Goal: Transaction & Acquisition: Purchase product/service

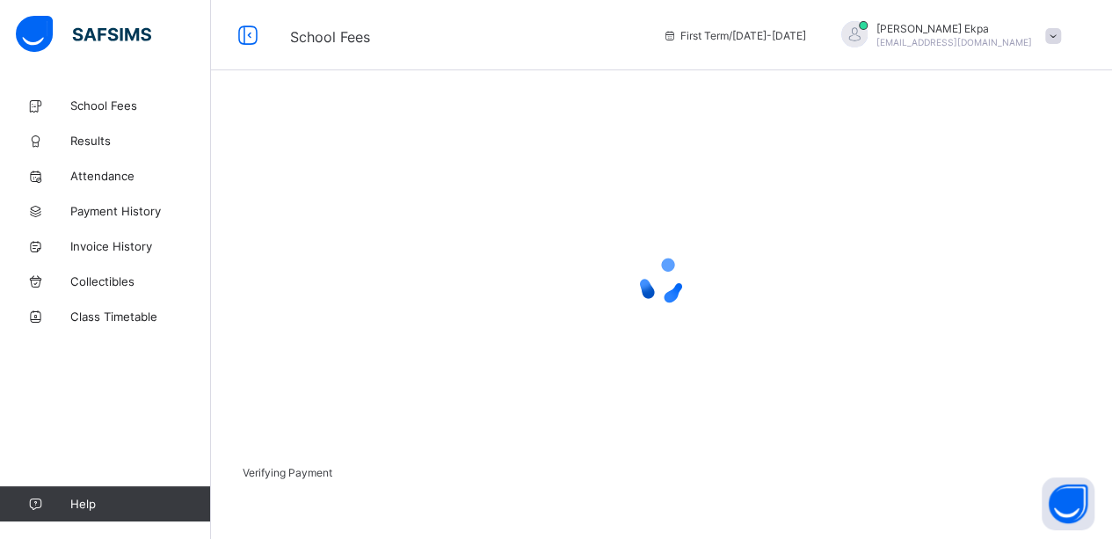
scroll to position [121, 0]
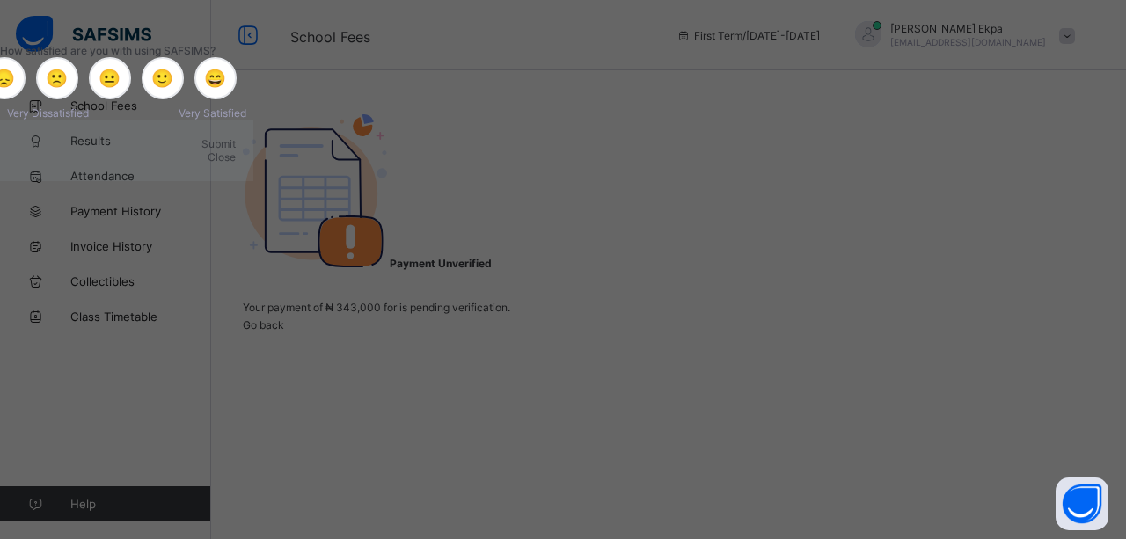
click at [236, 164] on span "Close" at bounding box center [222, 156] width 28 height 13
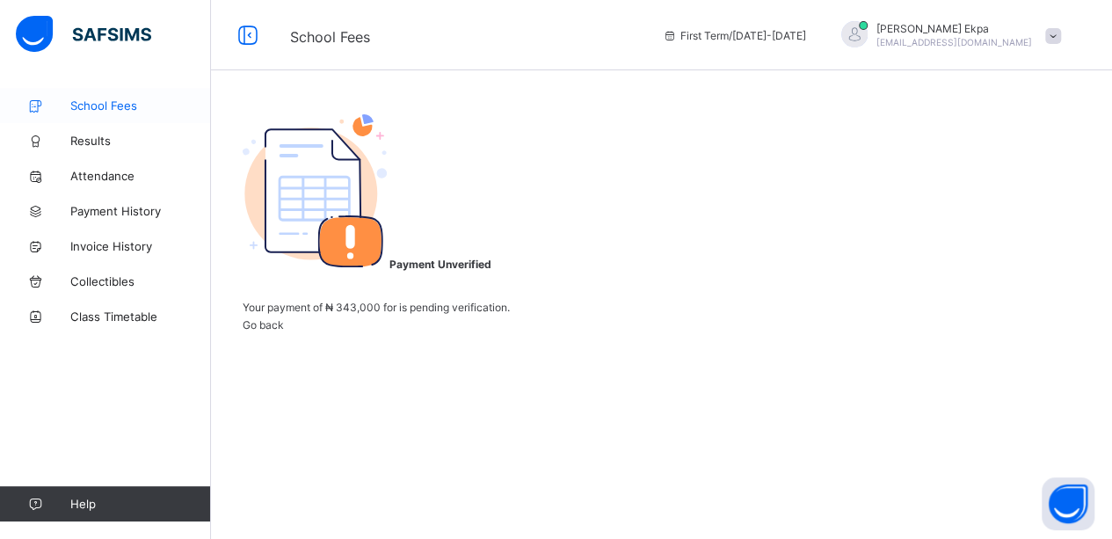
click at [93, 103] on span "School Fees" at bounding box center [140, 105] width 141 height 14
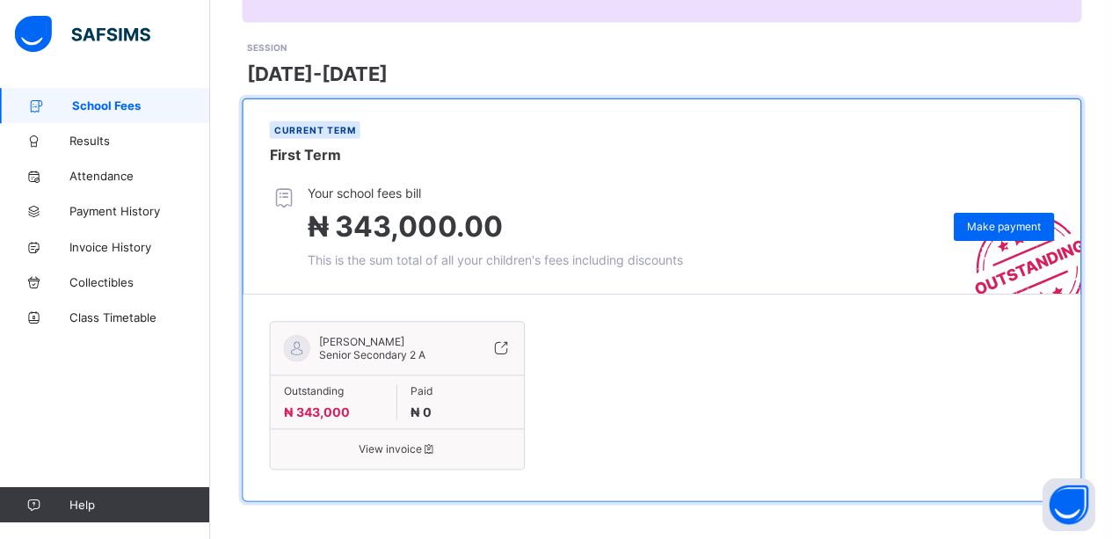
scroll to position [223, 0]
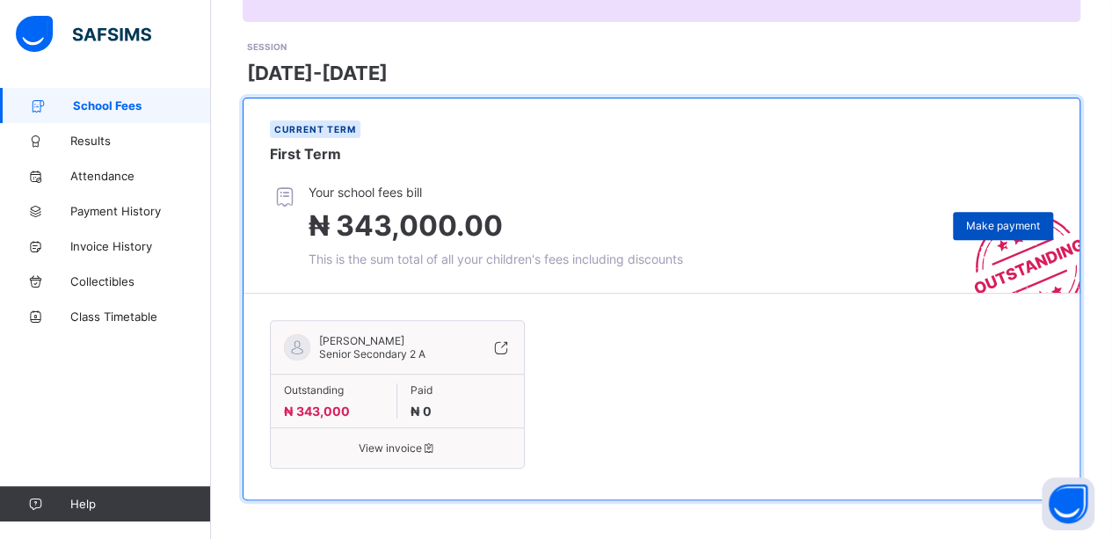
click at [1013, 219] on span "Make payment" at bounding box center [1003, 225] width 74 height 13
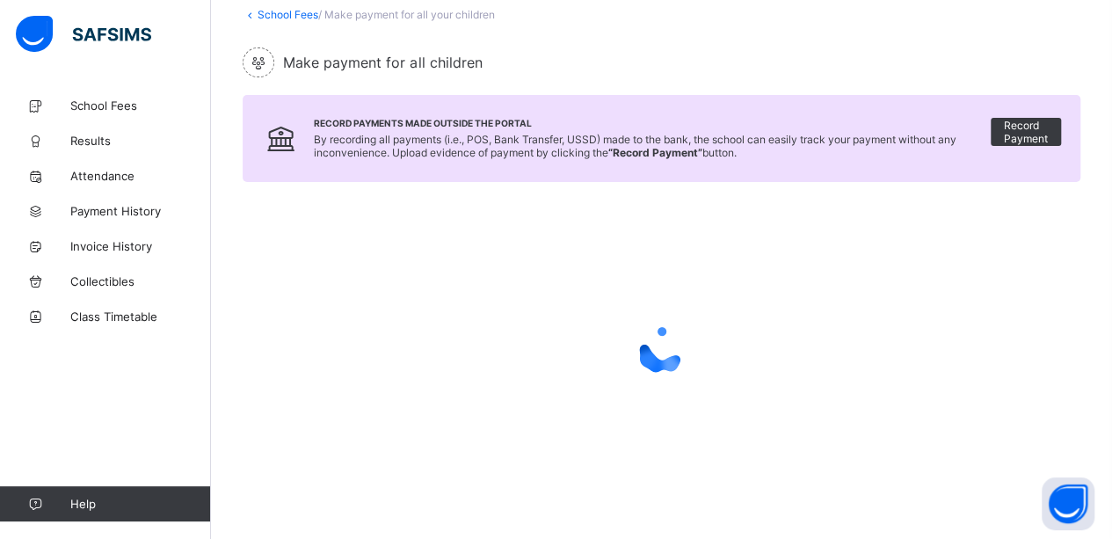
scroll to position [223, 0]
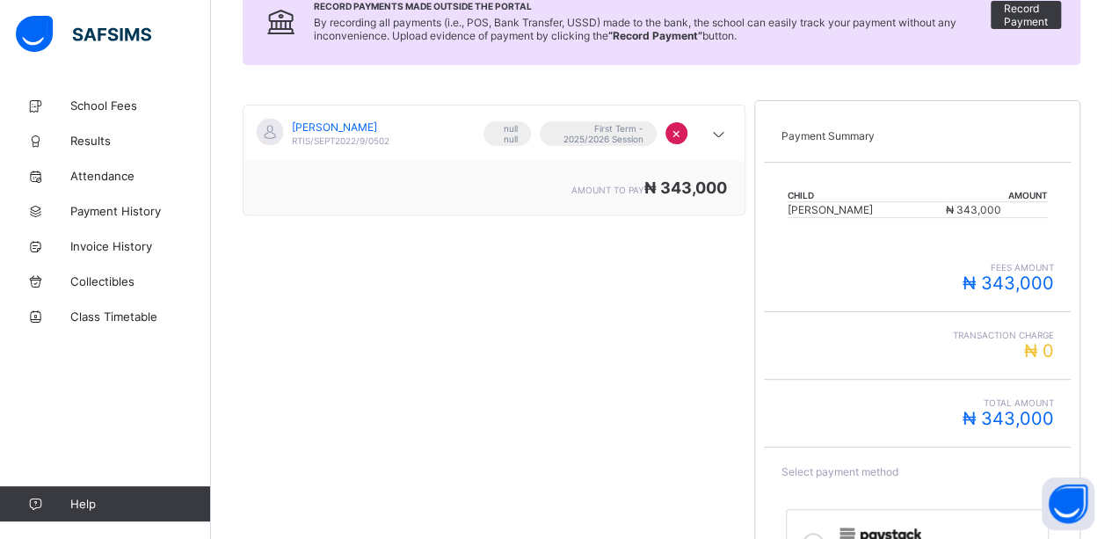
click at [987, 273] on span "₦ 343,000" at bounding box center [1007, 283] width 91 height 21
click at [1016, 277] on span "₦ 343,000" at bounding box center [1007, 283] width 91 height 21
click at [955, 174] on div "Child Amount [PERSON_NAME] ₦ 343,000" at bounding box center [917, 203] width 261 height 64
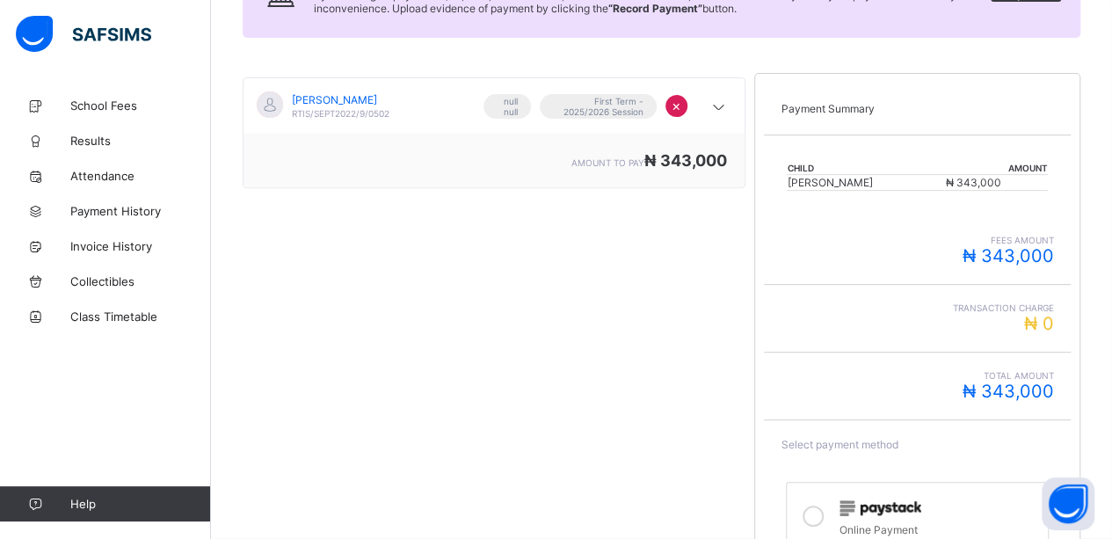
scroll to position [250, 0]
click at [617, 102] on span "First Term - 2025/2026 Session" at bounding box center [598, 107] width 91 height 21
click at [665, 158] on span "₦ 343,000" at bounding box center [686, 161] width 83 height 18
click at [945, 177] on span "₦ 343,000" at bounding box center [972, 183] width 55 height 13
click at [946, 178] on span "₦ 343,000" at bounding box center [972, 183] width 55 height 13
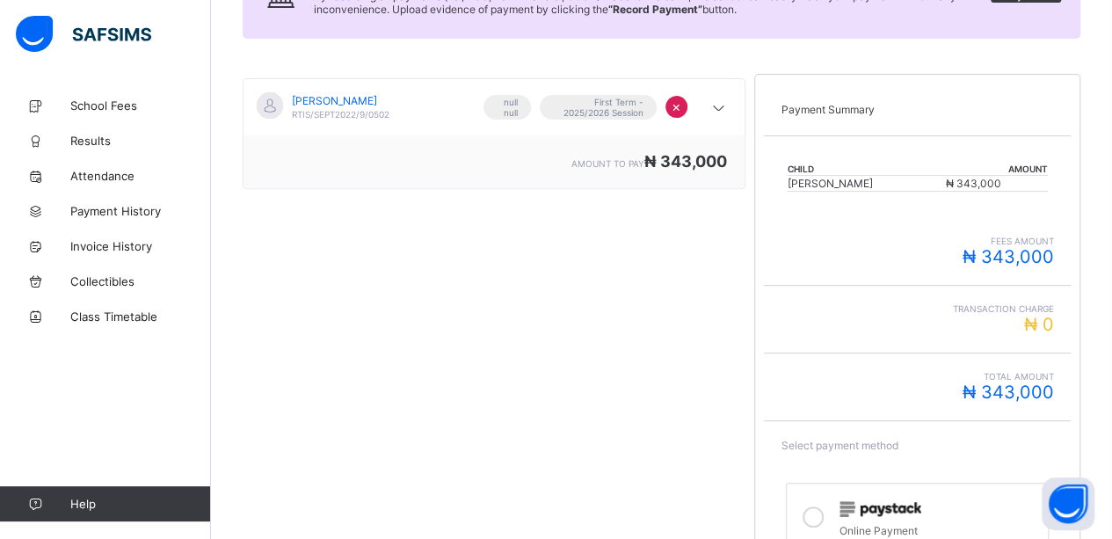
click at [1025, 256] on span "₦ 343,000" at bounding box center [1007, 256] width 91 height 21
click at [1054, 318] on span "₦ 0" at bounding box center [1039, 324] width 30 height 21
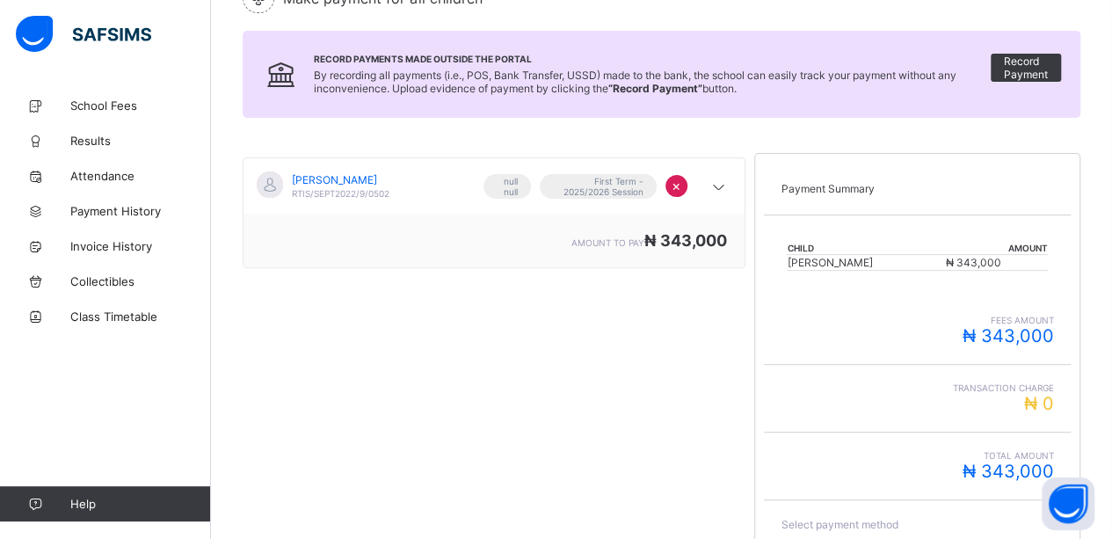
scroll to position [74, 0]
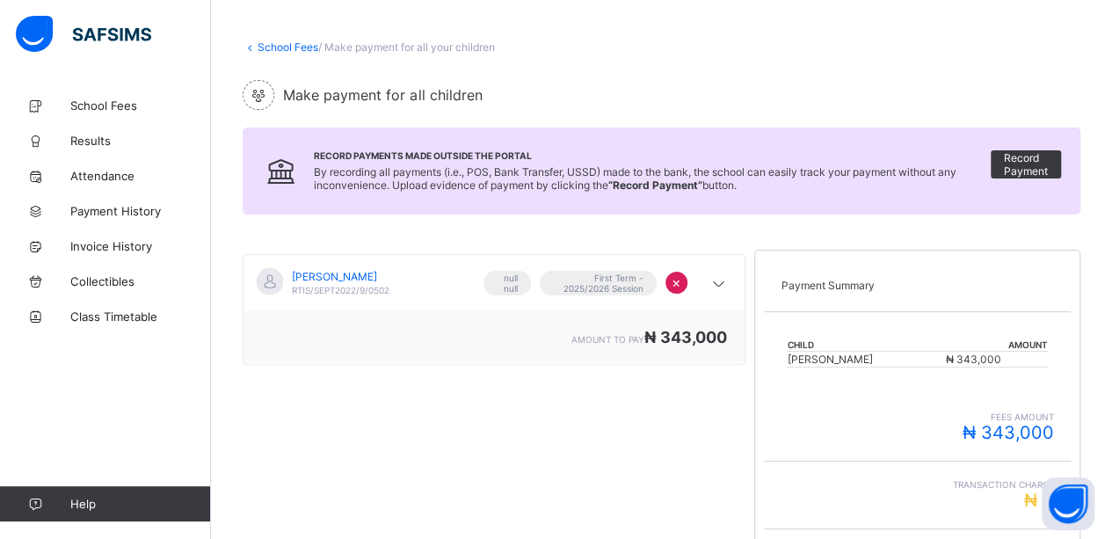
click at [890, 279] on p "Payment Summary" at bounding box center [918, 285] width 273 height 13
click at [123, 109] on span "School Fees" at bounding box center [140, 105] width 141 height 14
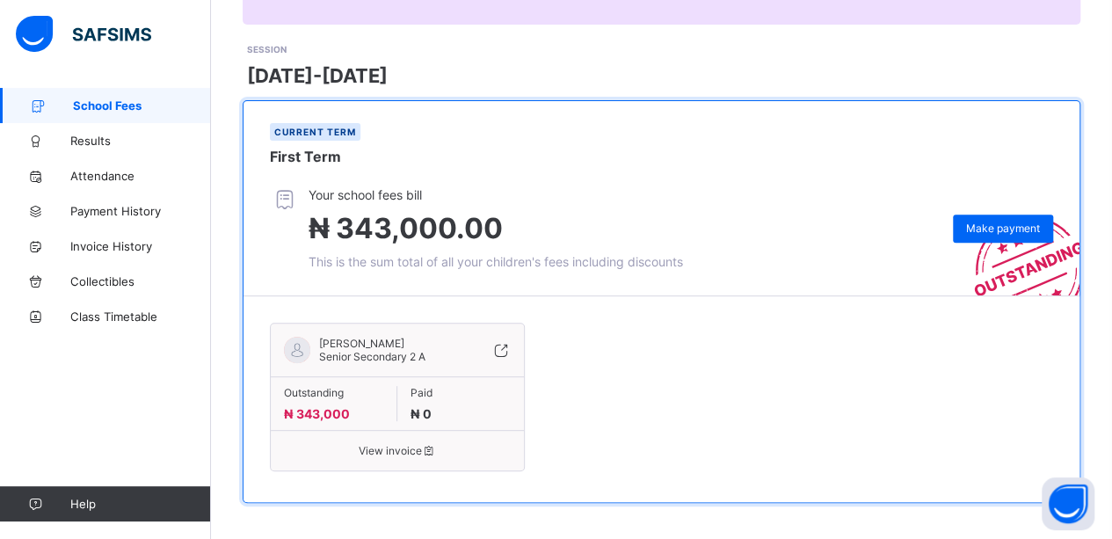
scroll to position [223, 0]
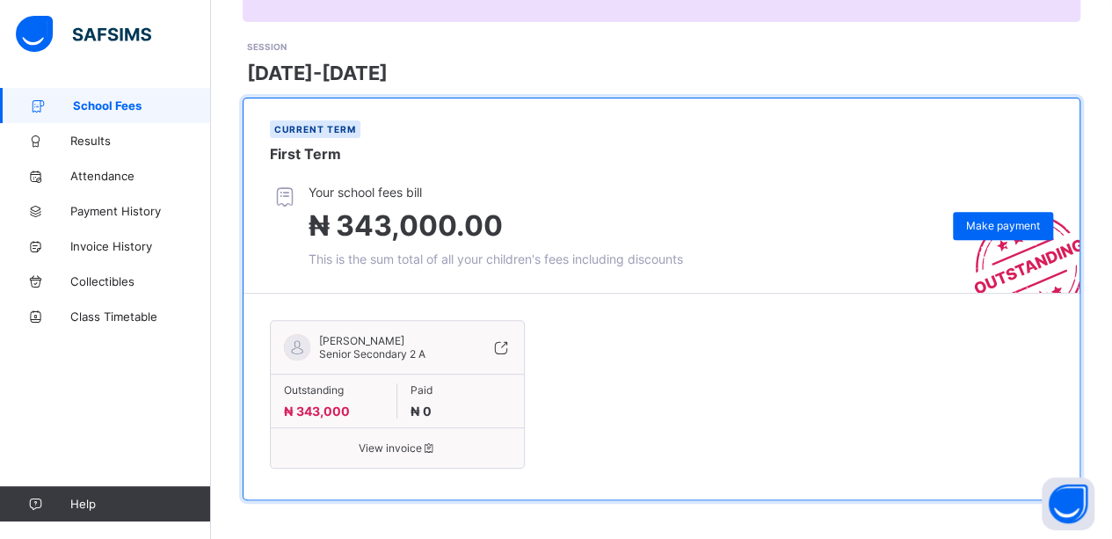
click at [399, 405] on div "Paid ₦ 0" at bounding box center [460, 400] width 127 height 35
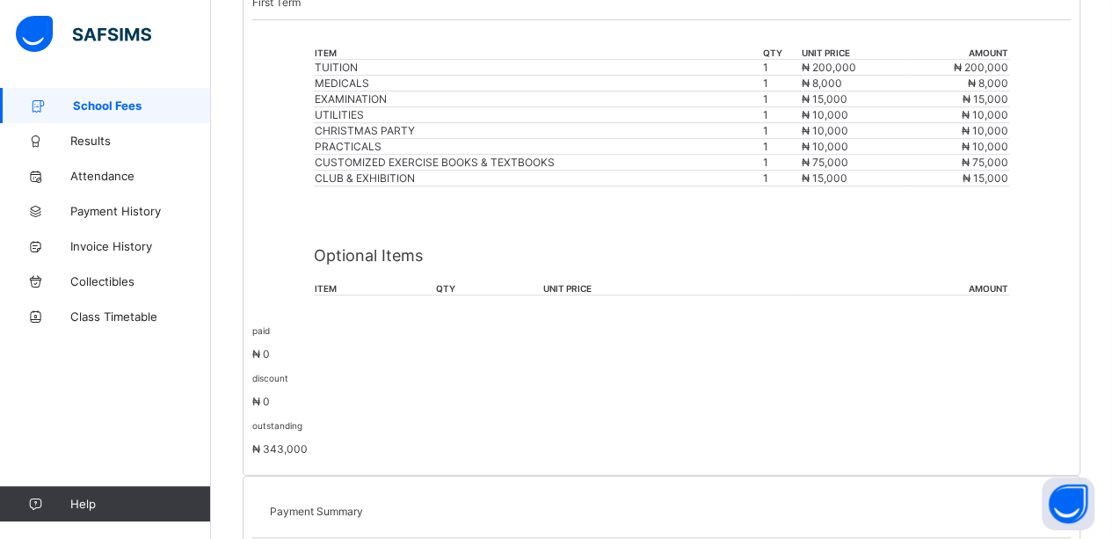
scroll to position [426, 0]
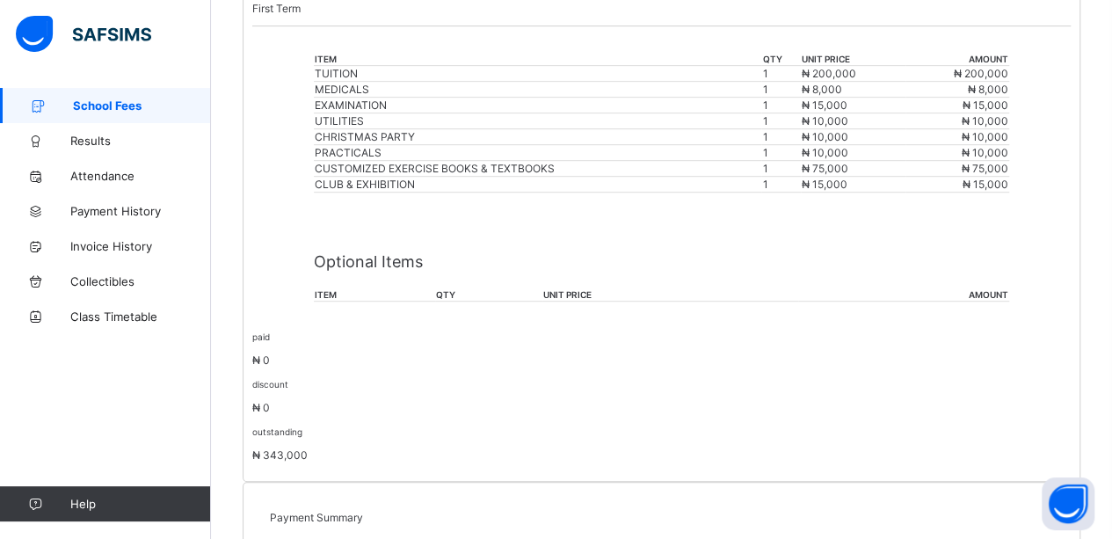
drag, startPoint x: 864, startPoint y: 242, endPoint x: 927, endPoint y: 236, distance: 63.6
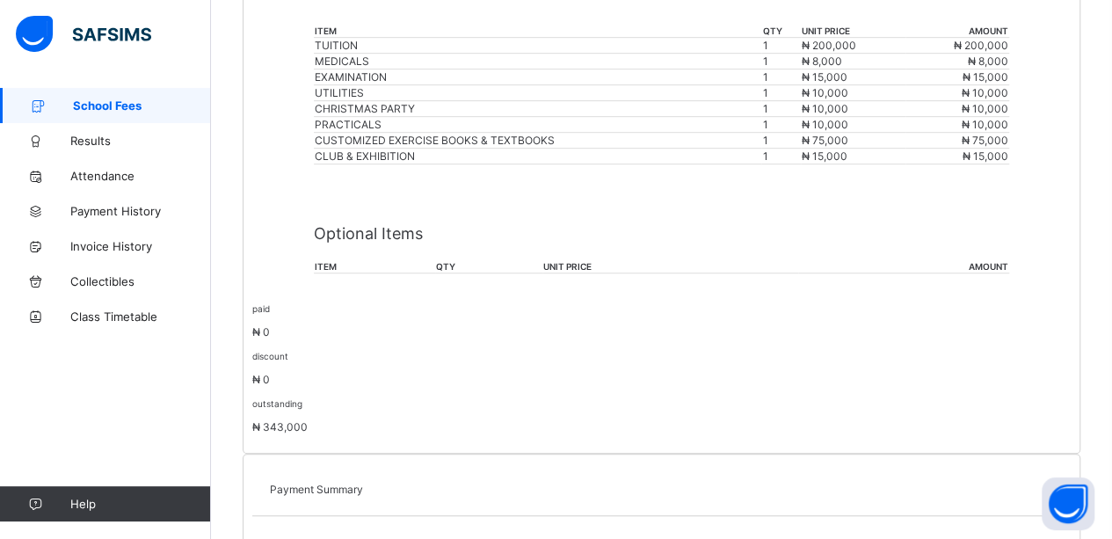
scroll to position [582, 0]
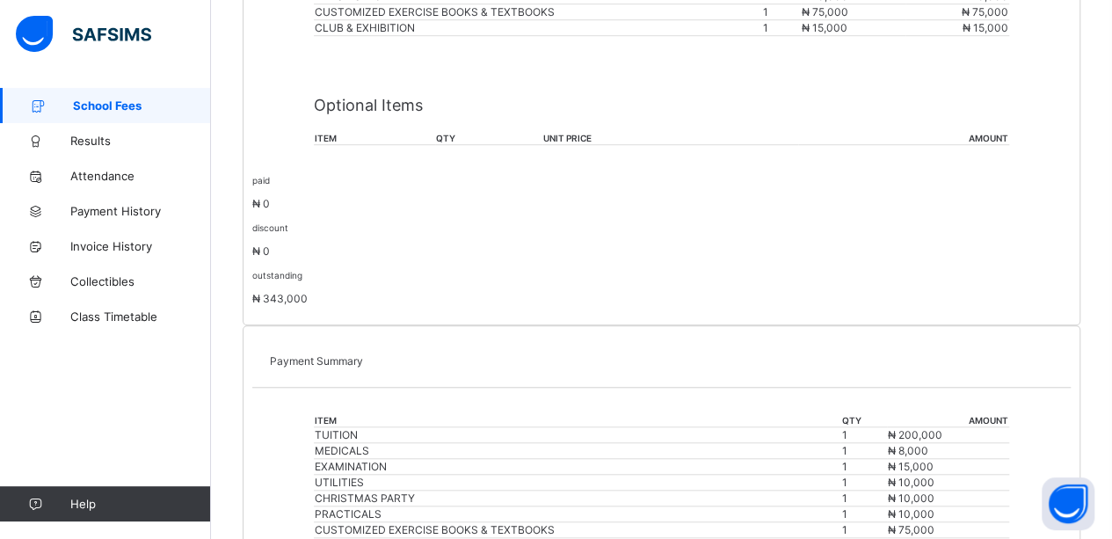
type input "*********"
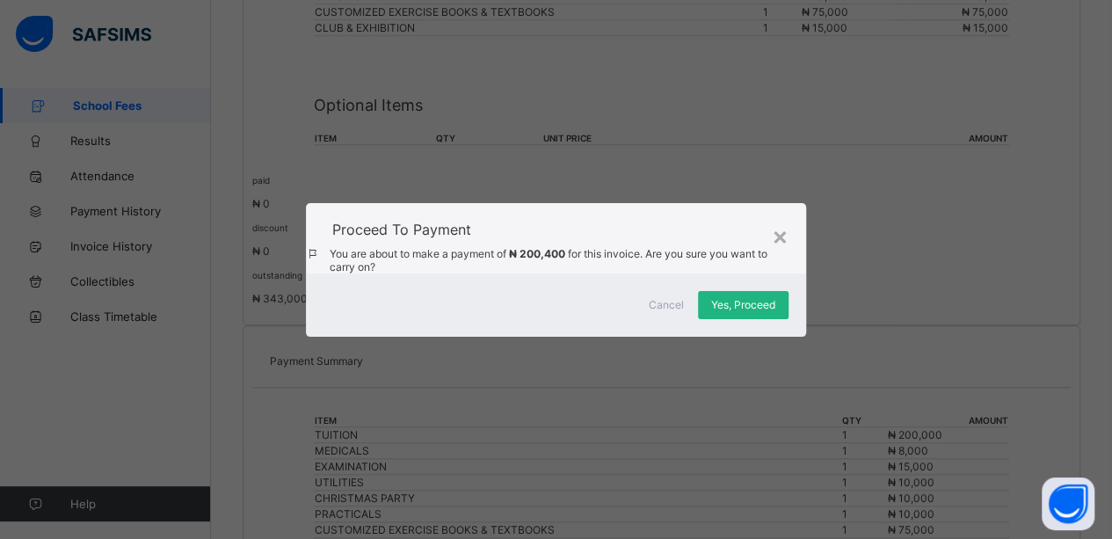
click at [733, 316] on div "Yes, Proceed" at bounding box center [743, 305] width 91 height 28
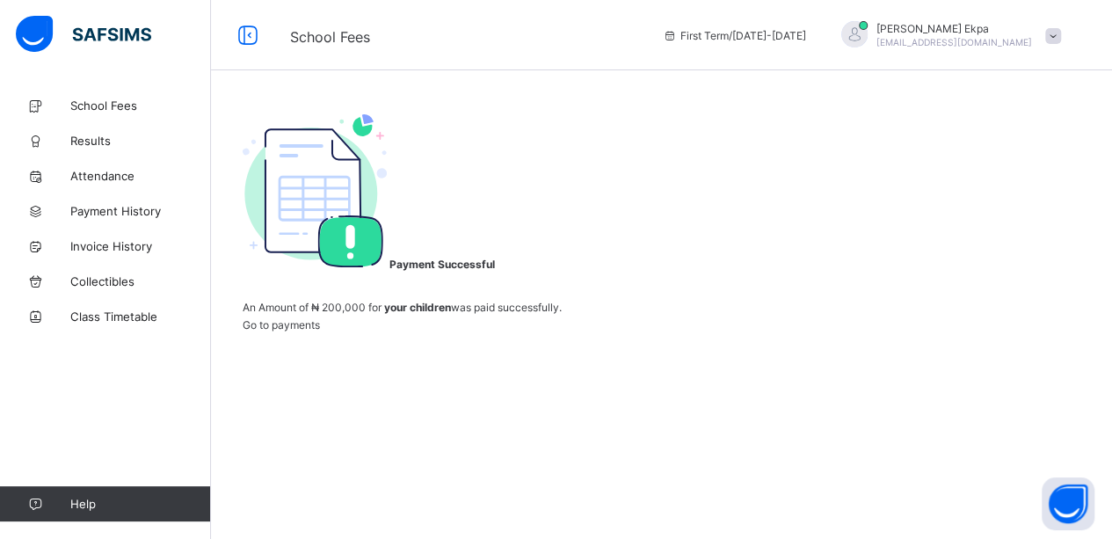
scroll to position [112, 0]
click at [120, 103] on span "School Fees" at bounding box center [140, 105] width 141 height 14
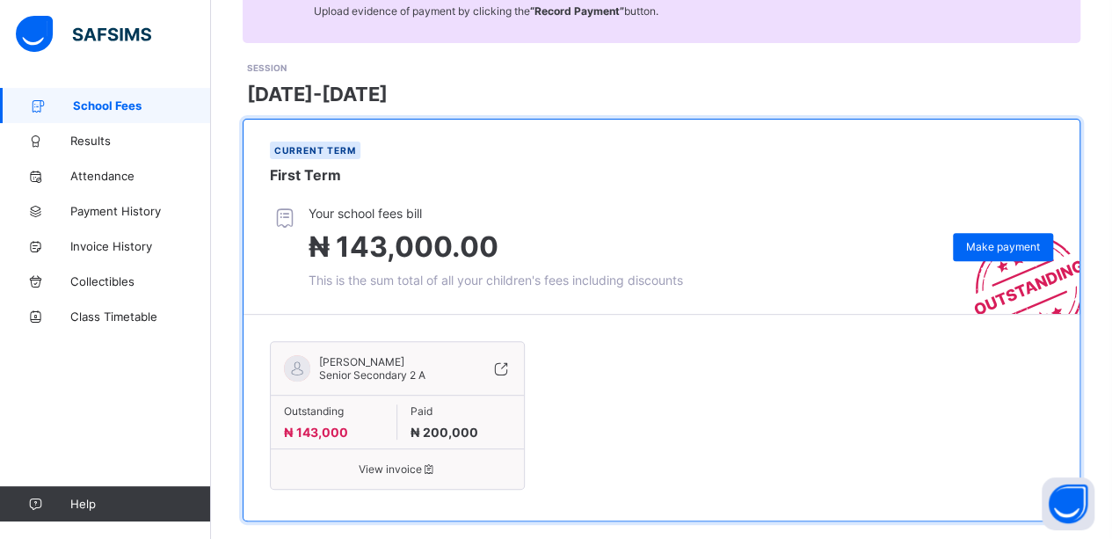
scroll to position [223, 0]
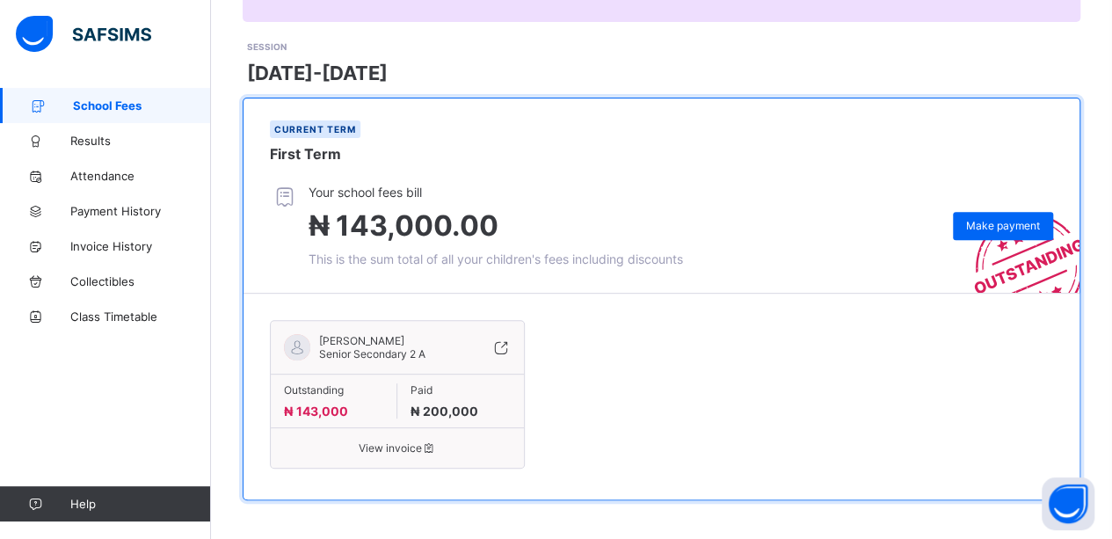
click at [400, 441] on span "View invoice" at bounding box center [397, 447] width 227 height 13
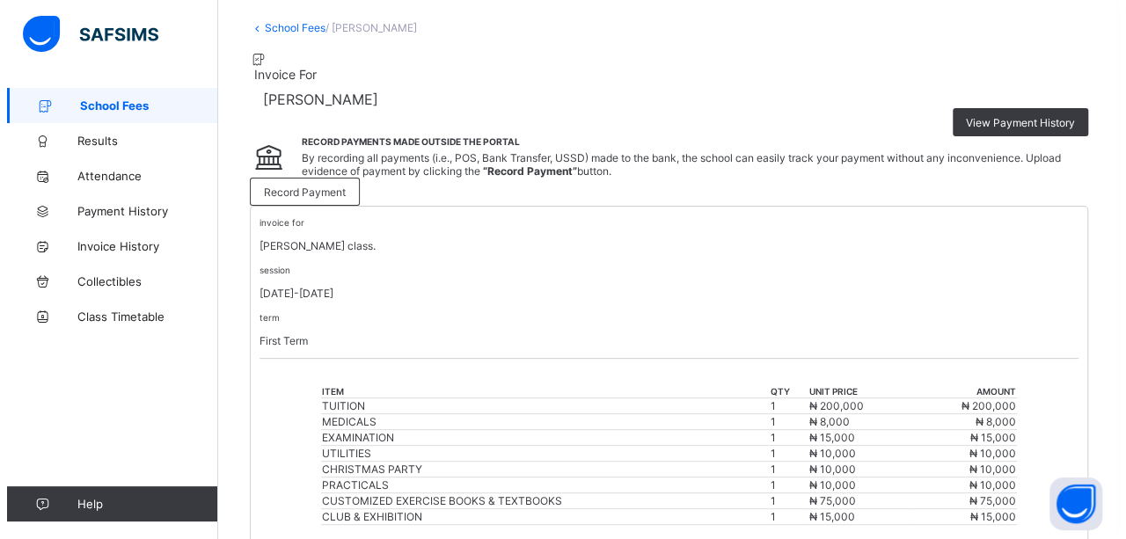
scroll to position [91, 0]
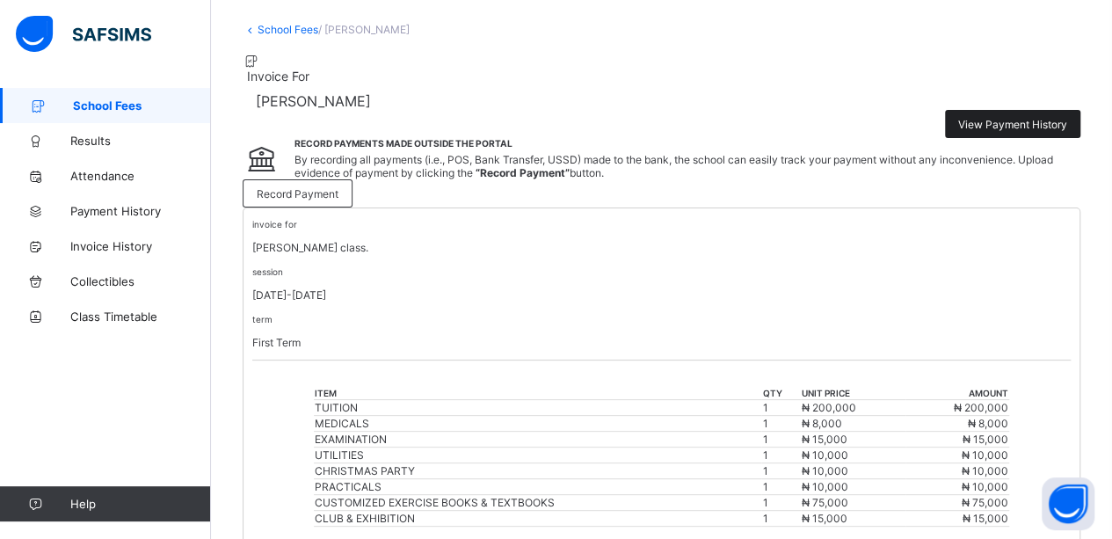
click at [1039, 127] on div "View Payment History" at bounding box center [1012, 124] width 135 height 28
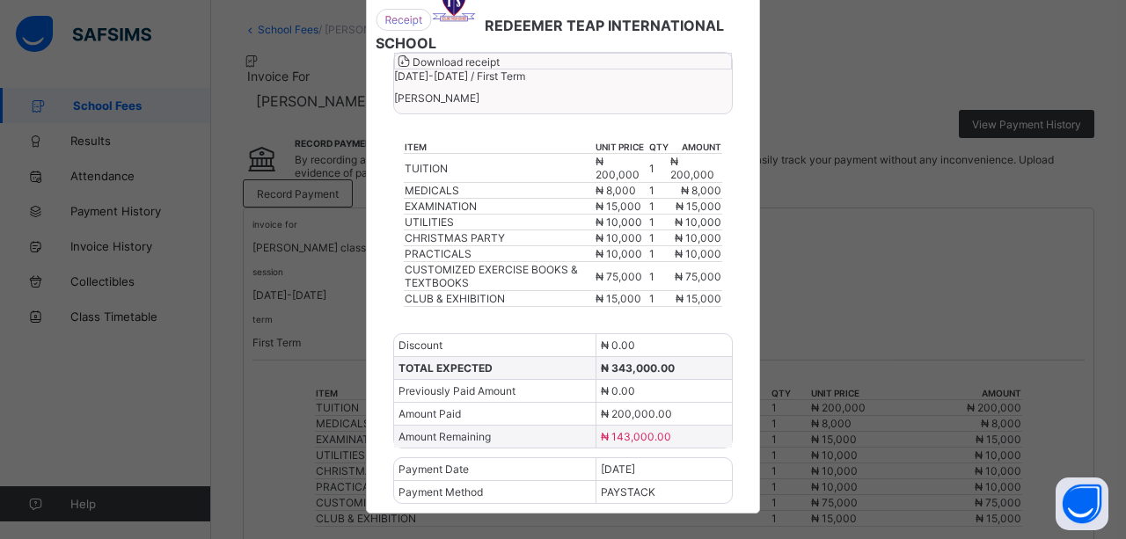
scroll to position [69, 0]
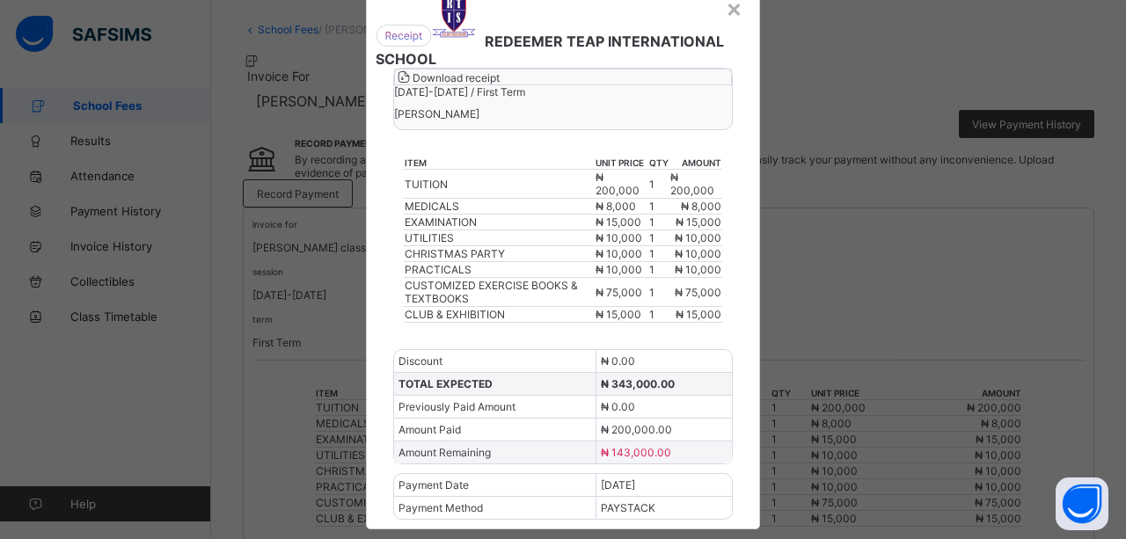
click at [499, 84] on span "Download receipt" at bounding box center [455, 77] width 87 height 13
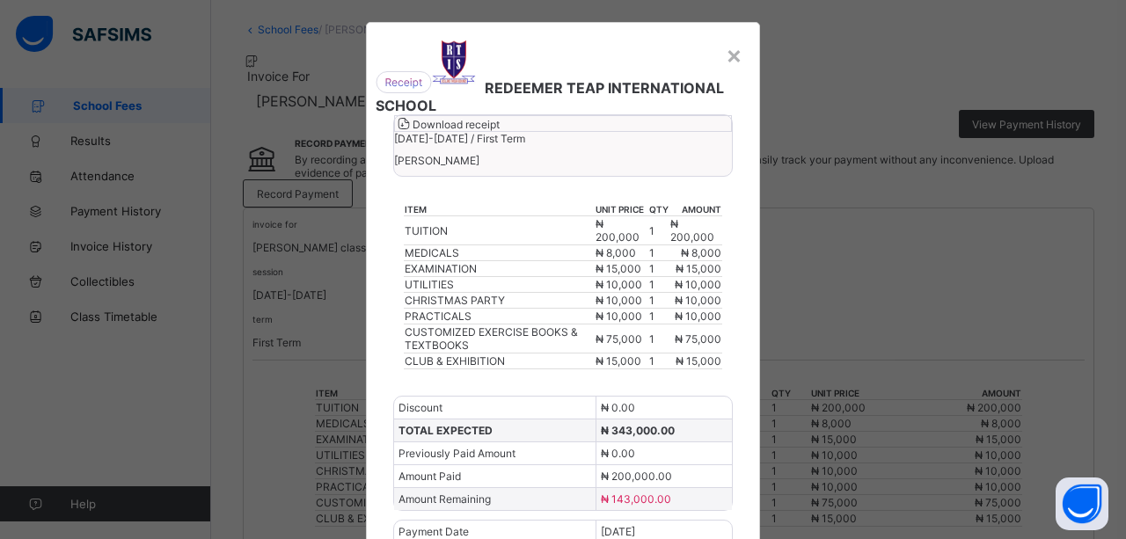
scroll to position [0, 0]
